Goal: Communication & Community: Participate in discussion

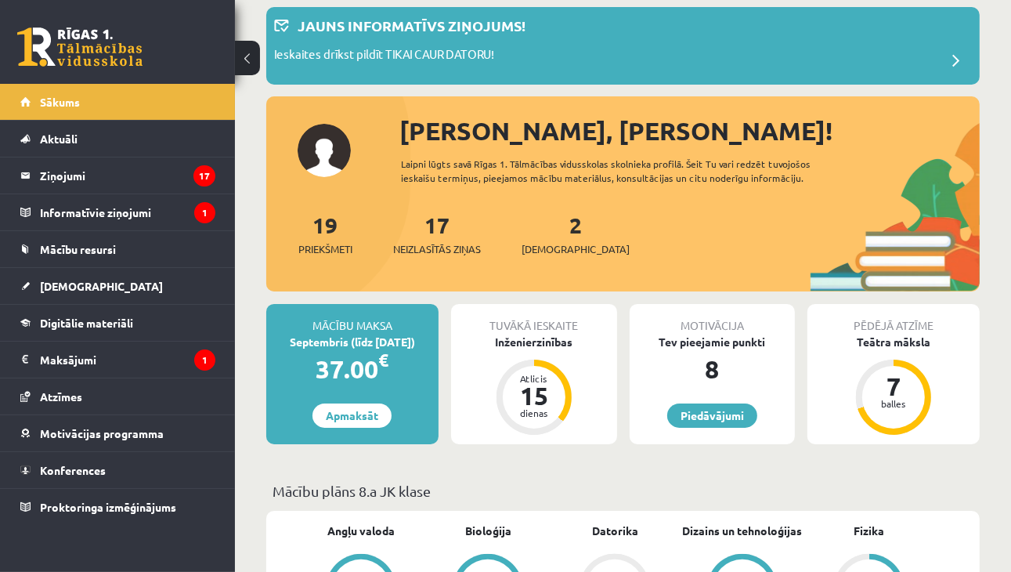
scroll to position [85, 0]
click at [100, 161] on legend "Ziņojumi 17" at bounding box center [127, 175] width 175 height 36
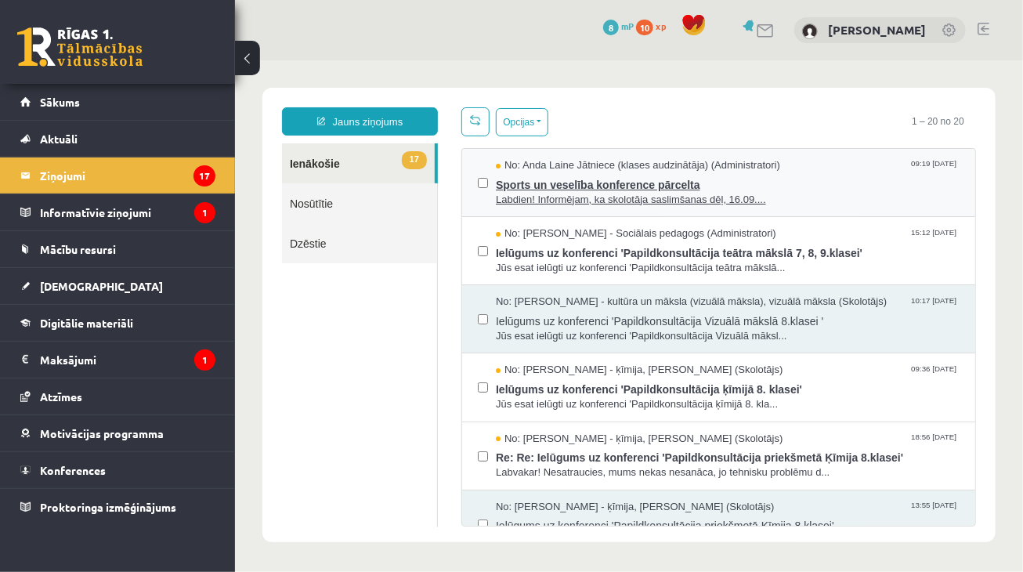
click at [560, 197] on span "Labdien! Informējam, ka skolotāja saslimšanas dēļ, 16.09...." at bounding box center [727, 199] width 464 height 15
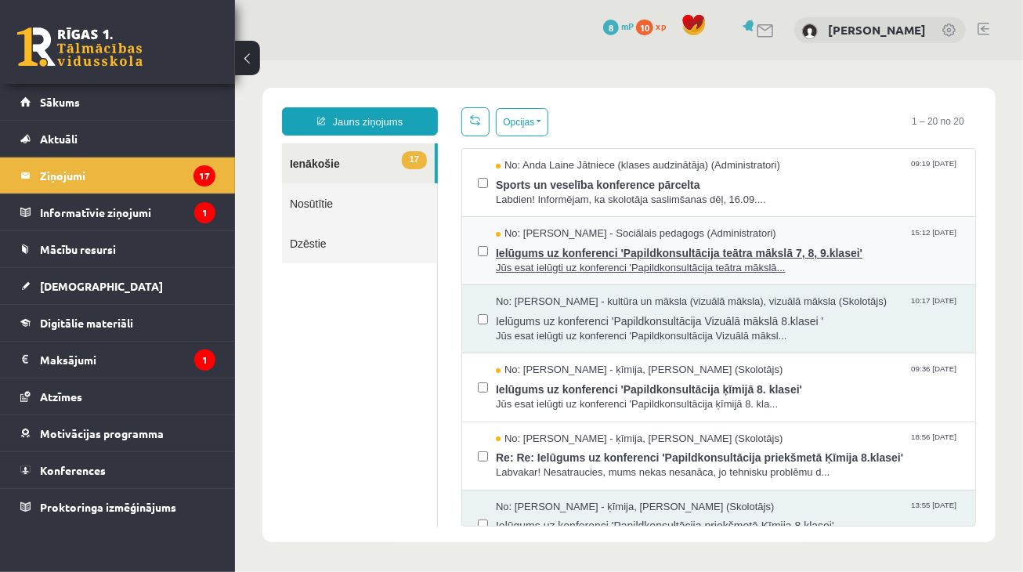
click at [568, 255] on span "Ielūgums uz konferenci 'Papildkonsultācija teātra mākslā 7, 8, 9.klasei'" at bounding box center [727, 250] width 464 height 20
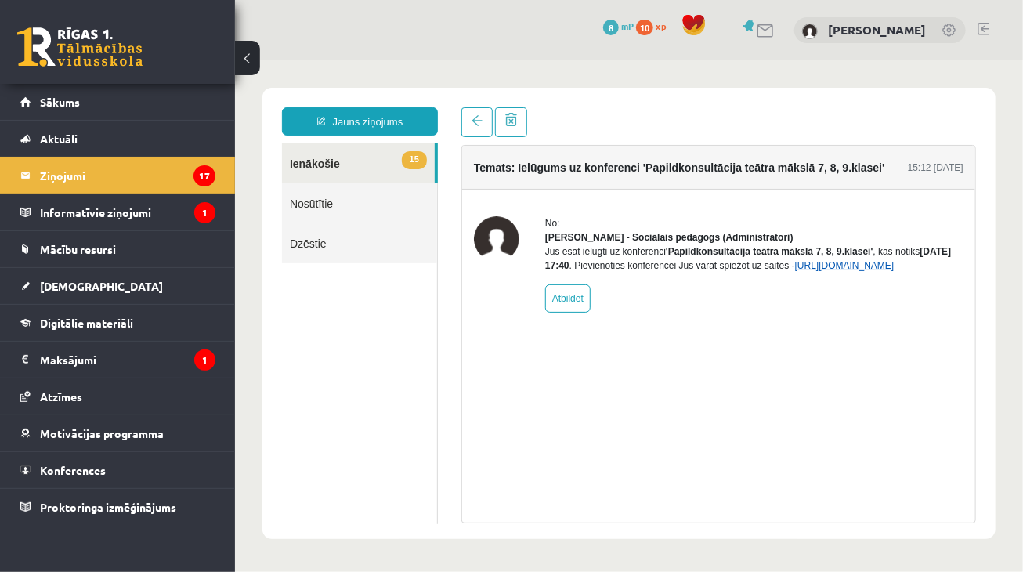
click at [794, 270] on link "https://eskola.r1tv.lv/conferences/5073/join" at bounding box center [843, 264] width 99 height 11
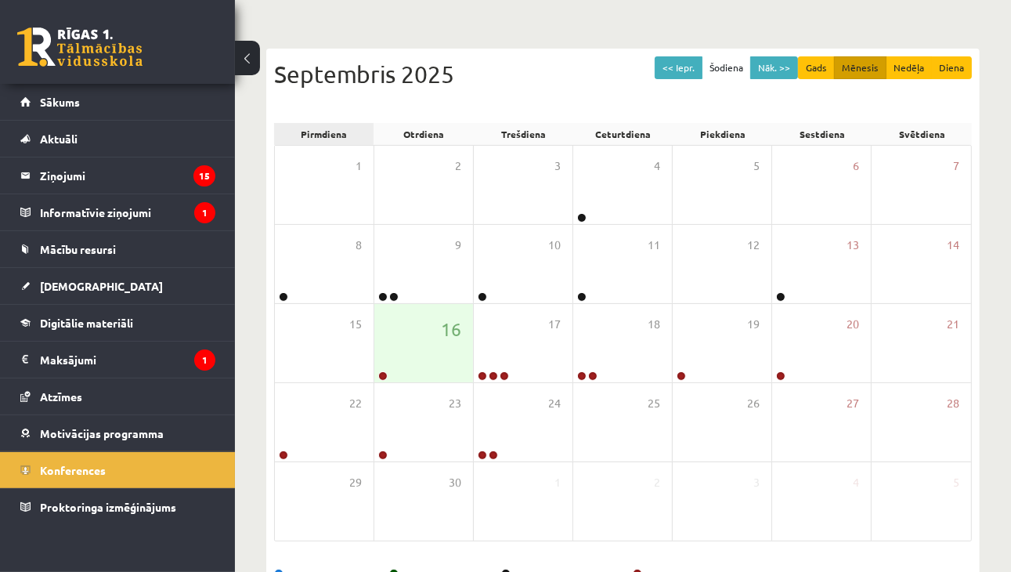
scroll to position [188, 0]
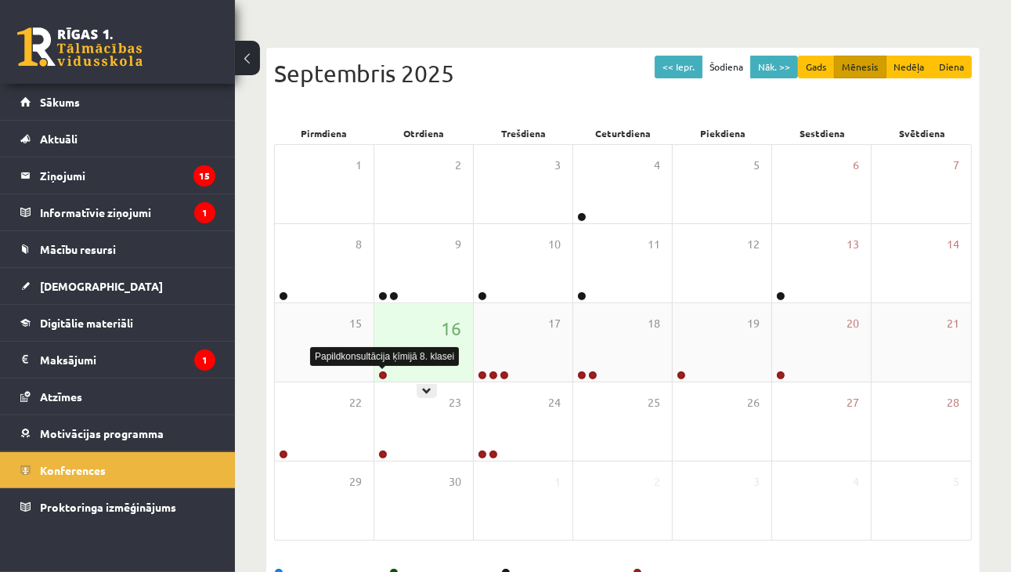
click at [387, 373] on link at bounding box center [382, 374] width 9 height 9
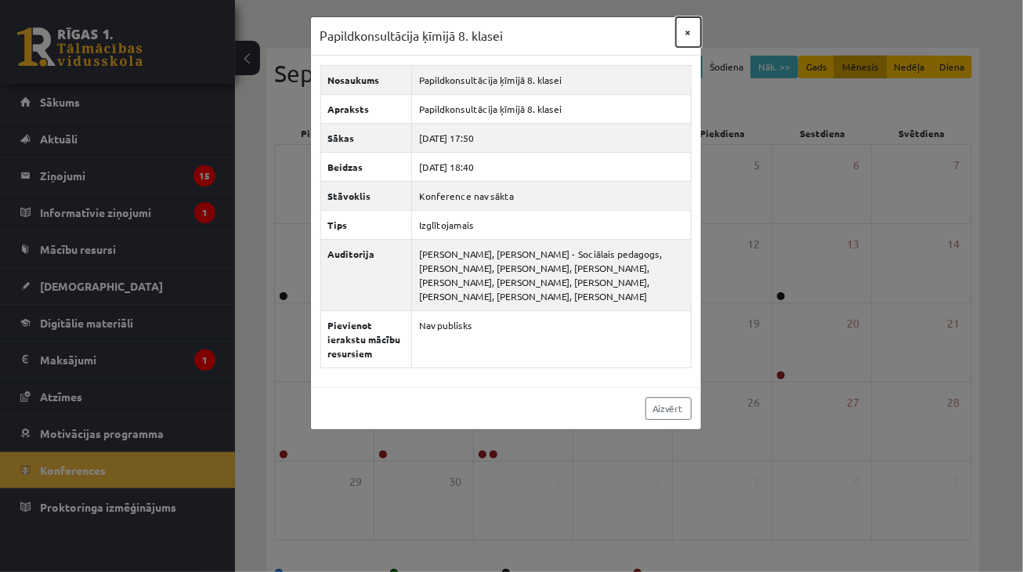
click at [694, 34] on button "×" at bounding box center [688, 32] width 25 height 30
